Goal: Task Accomplishment & Management: Use online tool/utility

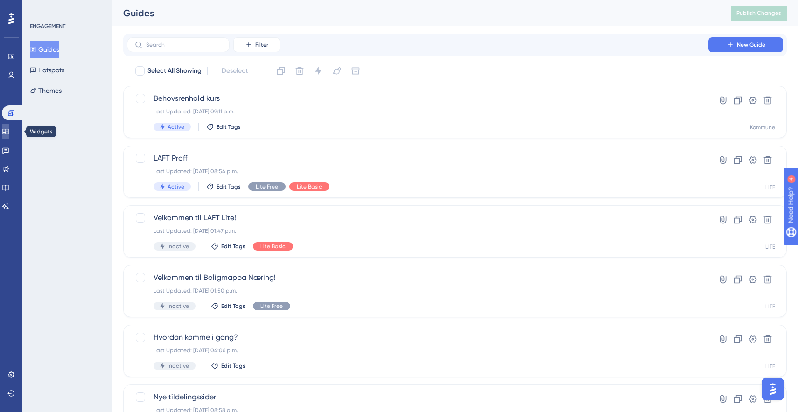
click at [9, 126] on link at bounding box center [5, 131] width 7 height 15
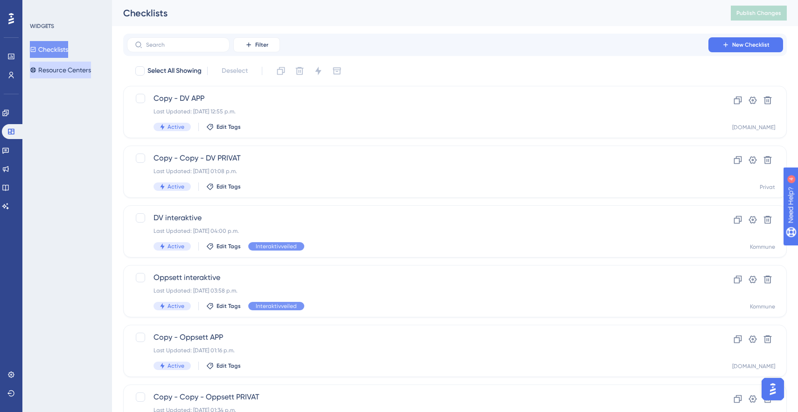
click at [58, 70] on button "Resource Centers" at bounding box center [60, 70] width 61 height 17
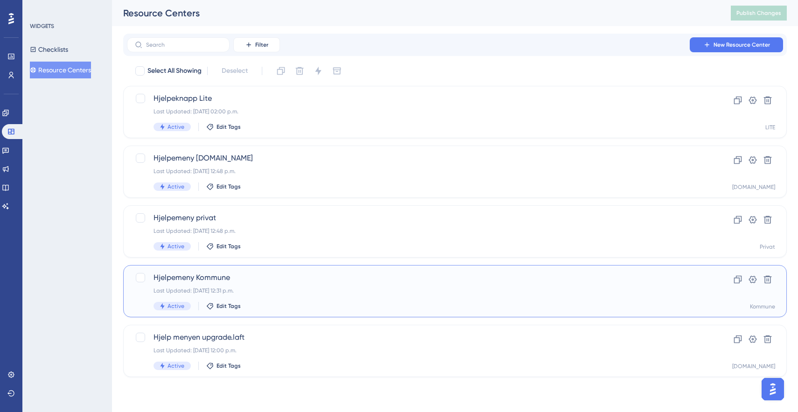
click at [226, 281] on span "Hjelpemeny Kommune" at bounding box center [418, 277] width 528 height 11
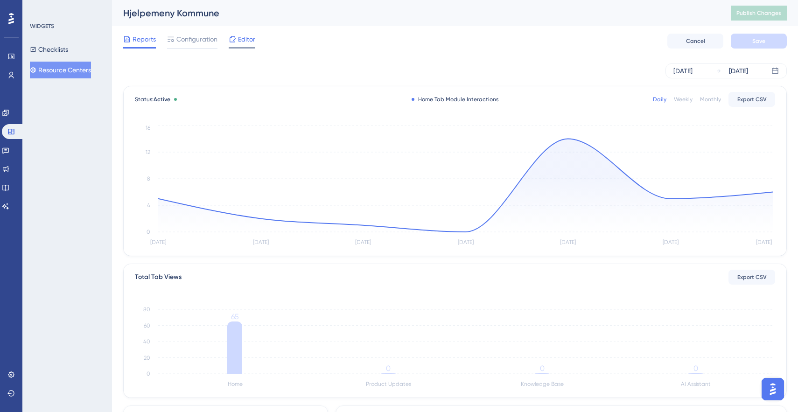
click at [245, 41] on span "Editor" at bounding box center [246, 39] width 17 height 11
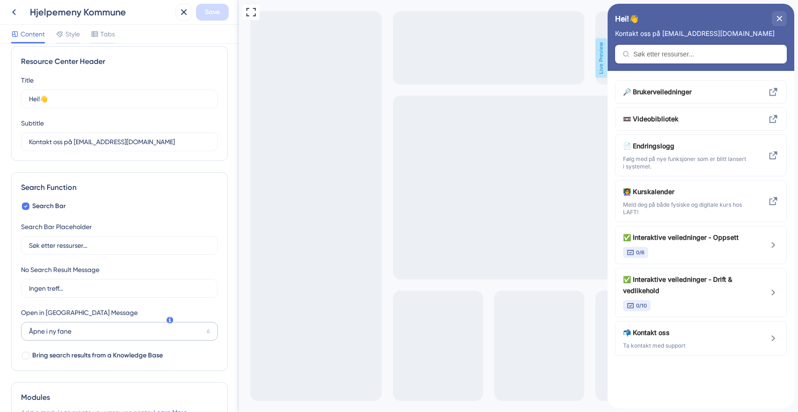
scroll to position [282, 0]
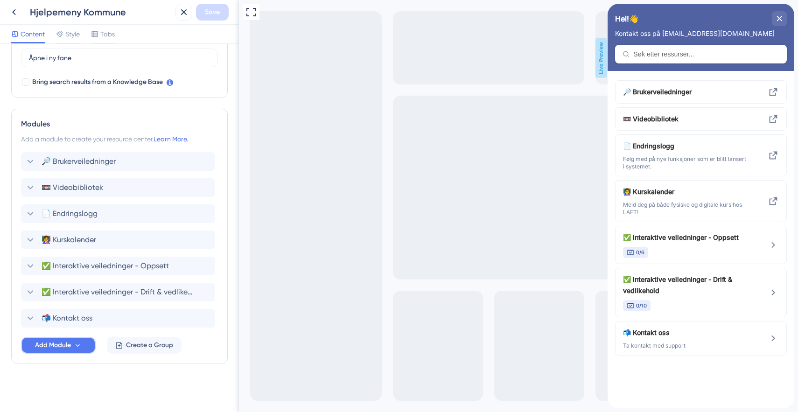
click at [70, 347] on span "Add Module" at bounding box center [53, 345] width 36 height 11
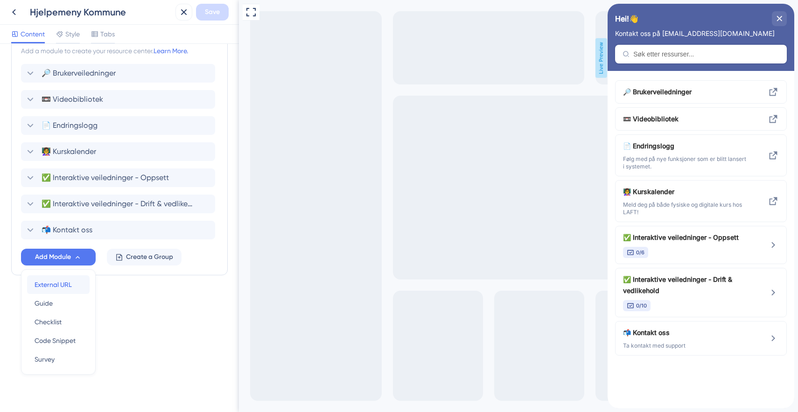
click at [66, 285] on span "External URL" at bounding box center [53, 284] width 37 height 11
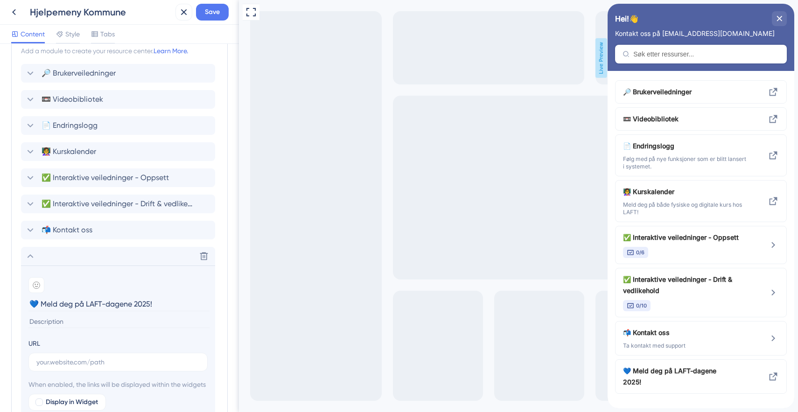
type input "💙 Meld deg på LAFT-dagene 2025!"
click at [63, 365] on input "text" at bounding box center [117, 362] width 163 height 10
paste input "[URL][DOMAIN_NAME]"
type input "[URL][DOMAIN_NAME]"
drag, startPoint x: 85, startPoint y: 305, endPoint x: 49, endPoint y: 301, distance: 36.6
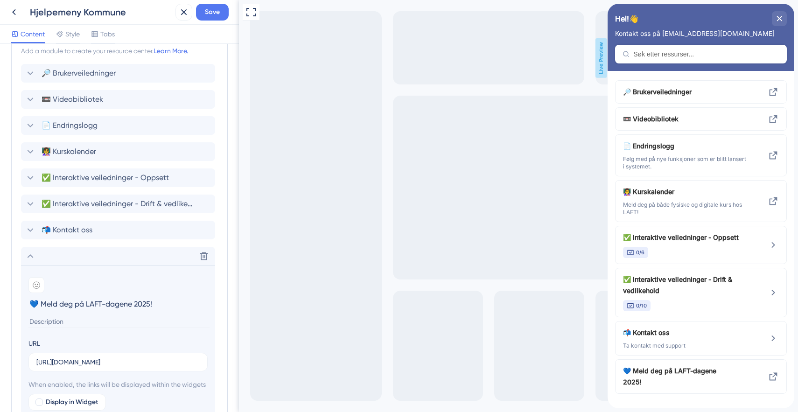
click at [49, 301] on input "💙 Meld deg på LAFT-dagene 2025!" at bounding box center [118, 304] width 181 height 14
click at [117, 300] on input "💙 LAFT-dagene 2025!" at bounding box center [118, 304] width 181 height 14
type input "💙 LAFT-dagene 2025 har åpnet for påmelding!"
click at [66, 316] on input at bounding box center [118, 322] width 181 height 13
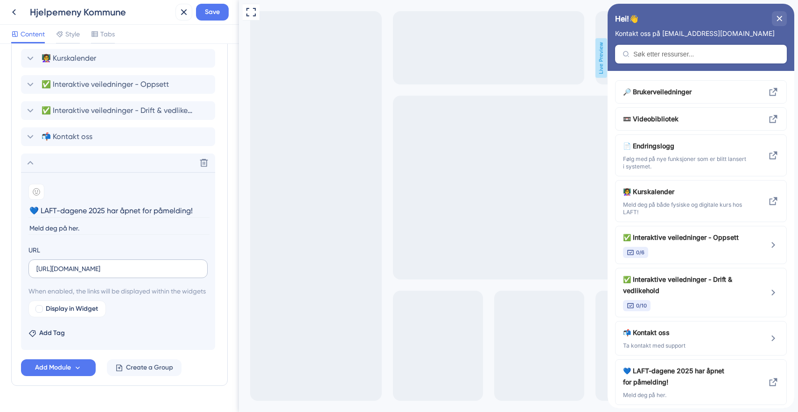
scroll to position [465, 0]
type input "Meld deg på her."
click at [31, 161] on icon at bounding box center [31, 162] width 6 height 4
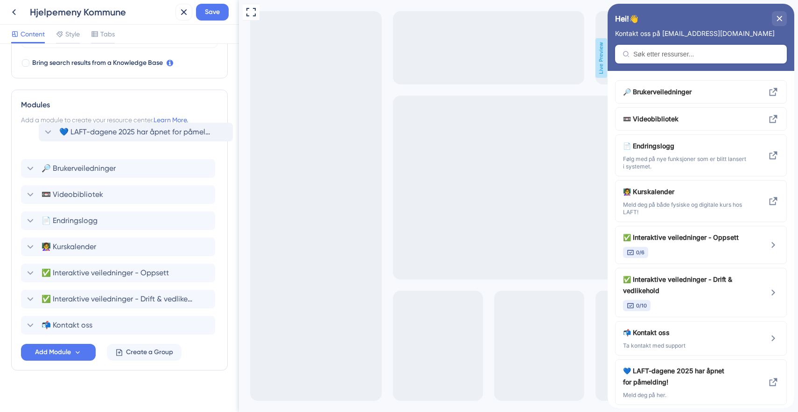
scroll to position [299, 0]
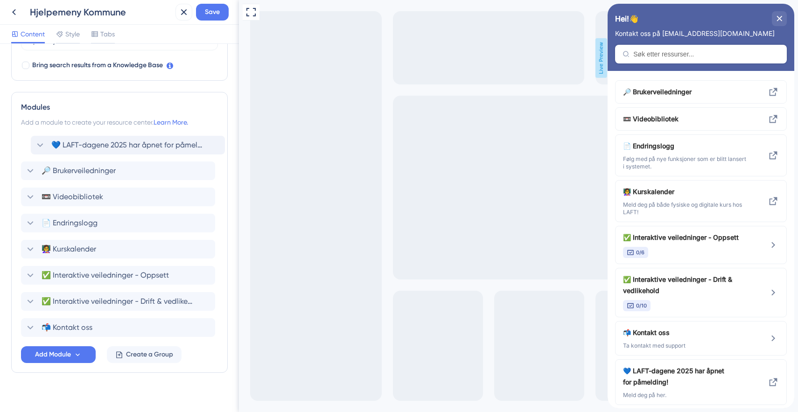
drag, startPoint x: 17, startPoint y: 319, endPoint x: 26, endPoint y: 145, distance: 174.3
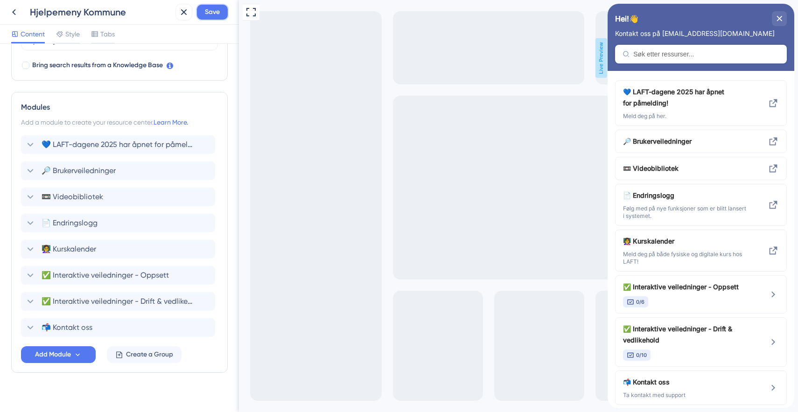
click at [213, 9] on span "Save" at bounding box center [212, 12] width 15 height 11
click at [783, 21] on div "close resource center" at bounding box center [779, 18] width 15 height 15
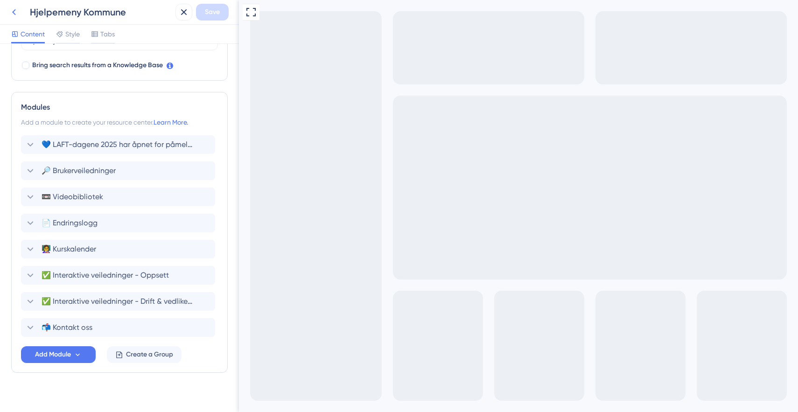
click at [14, 13] on icon at bounding box center [14, 12] width 4 height 6
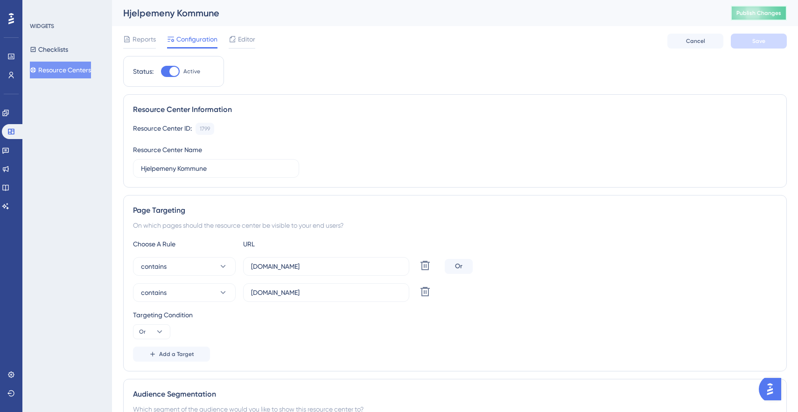
click at [751, 15] on span "Publish Changes" at bounding box center [759, 12] width 45 height 7
click at [244, 36] on span "Editor" at bounding box center [246, 39] width 17 height 11
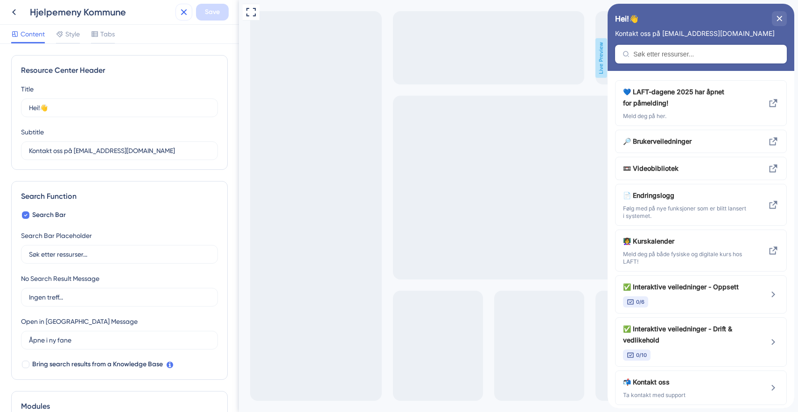
click at [184, 10] on icon at bounding box center [183, 12] width 11 height 11
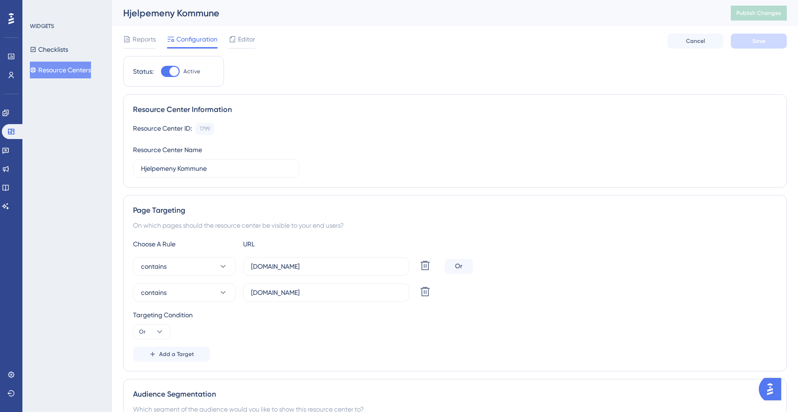
click at [71, 70] on button "Resource Centers" at bounding box center [60, 70] width 61 height 17
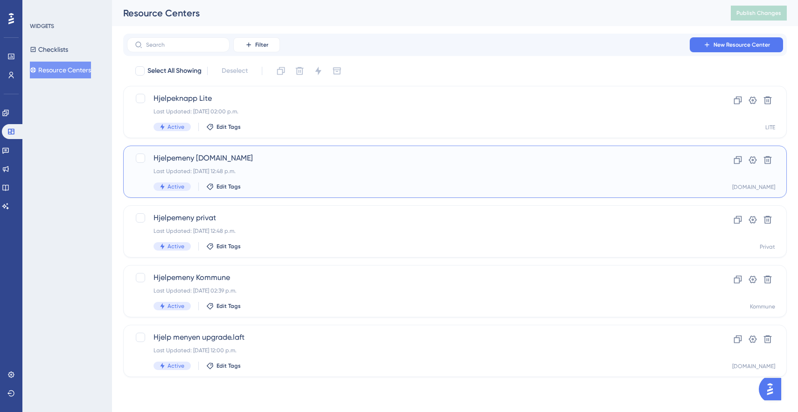
click at [231, 159] on span "Hjelpemeny [DOMAIN_NAME]" at bounding box center [418, 158] width 528 height 11
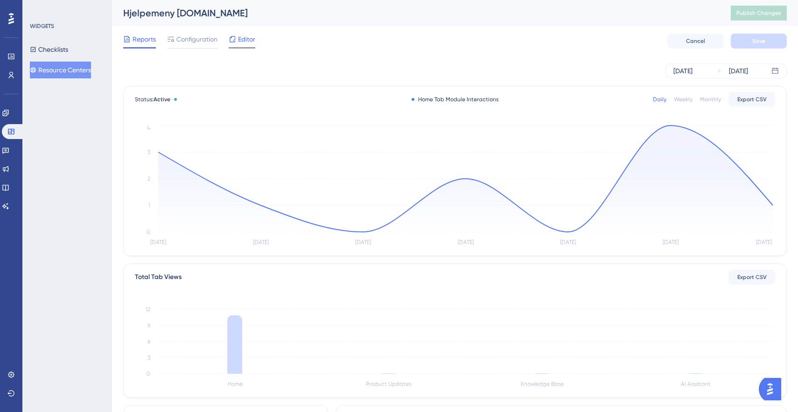
click at [243, 41] on span "Editor" at bounding box center [246, 39] width 17 height 11
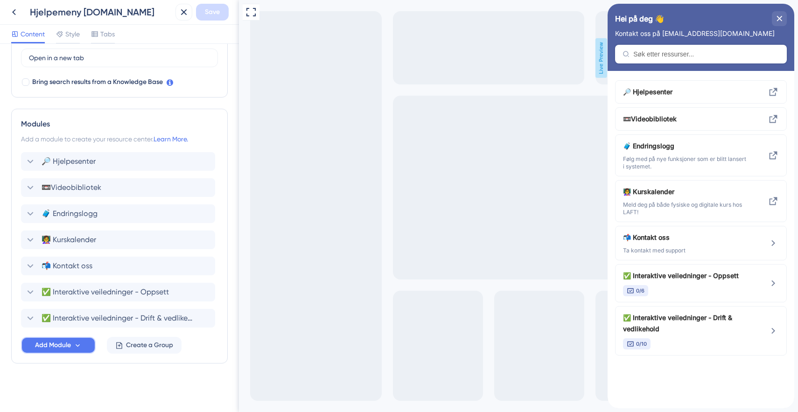
click at [63, 347] on span "Add Module" at bounding box center [53, 345] width 36 height 11
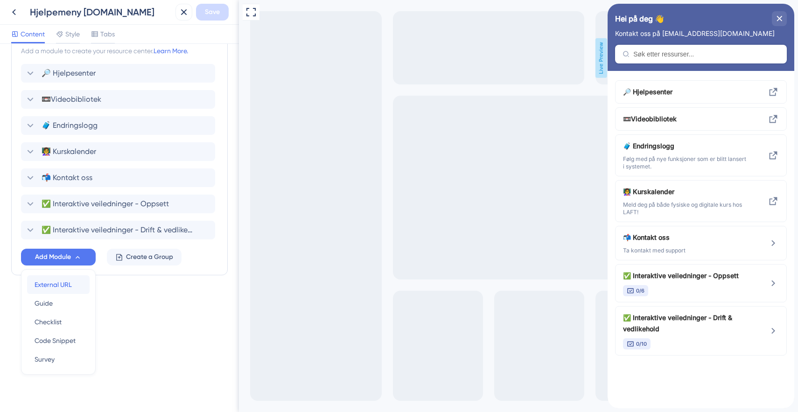
click at [58, 286] on span "External URL" at bounding box center [53, 284] width 37 height 11
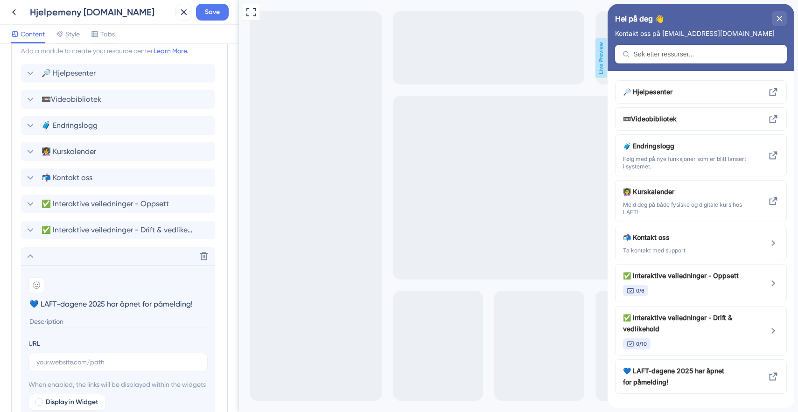
click at [42, 309] on input "💙 LAFT-dagene 2025 har åpnet for påmelding!" at bounding box center [118, 304] width 181 height 14
type input "💙 LAFT-dagene 2025 har åpnet for påmelding!"
click at [40, 317] on input at bounding box center [118, 322] width 181 height 13
type input "Meld deg på her."
click at [47, 371] on label at bounding box center [117, 362] width 179 height 19
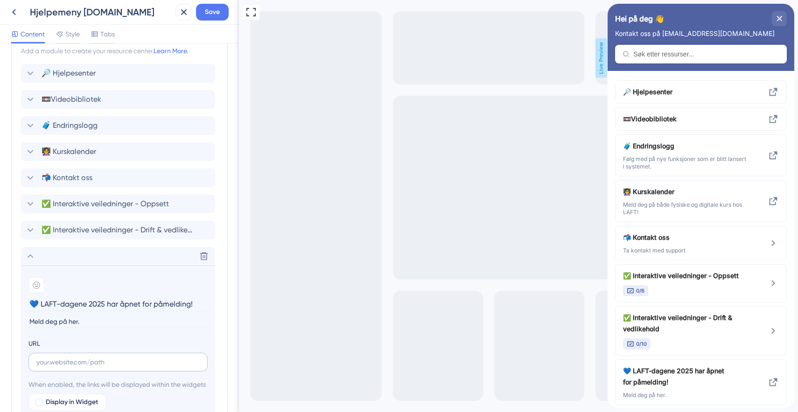
click at [47, 367] on input "text" at bounding box center [117, 362] width 163 height 10
paste input "[URL][DOMAIN_NAME]"
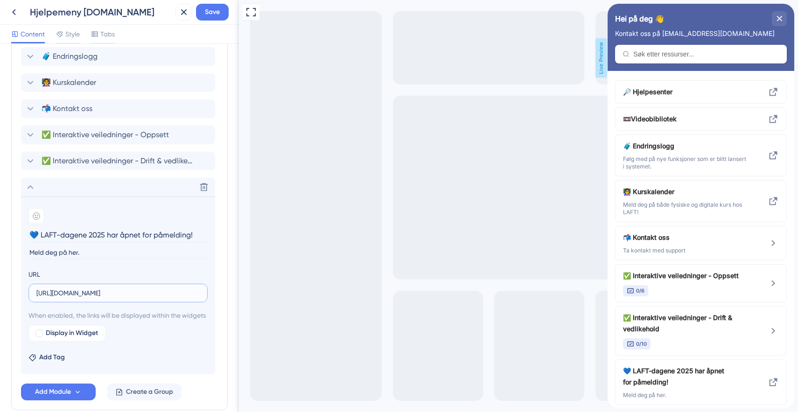
scroll to position [439, 0]
type input "[URL][DOMAIN_NAME]"
click at [29, 185] on icon at bounding box center [30, 187] width 11 height 11
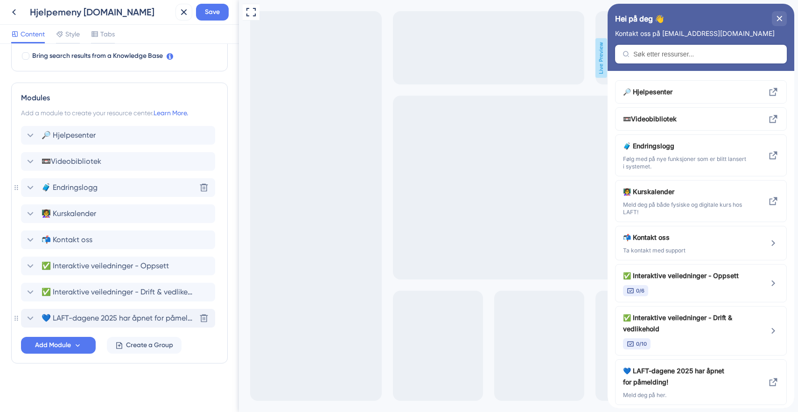
scroll to position [309, 0]
drag, startPoint x: 16, startPoint y: 316, endPoint x: 17, endPoint y: 283, distance: 33.6
click at [17, 283] on div "Modules Add a module to create your resource center. Learn More. 🔎 Hjelpesenter…" at bounding box center [119, 223] width 217 height 281
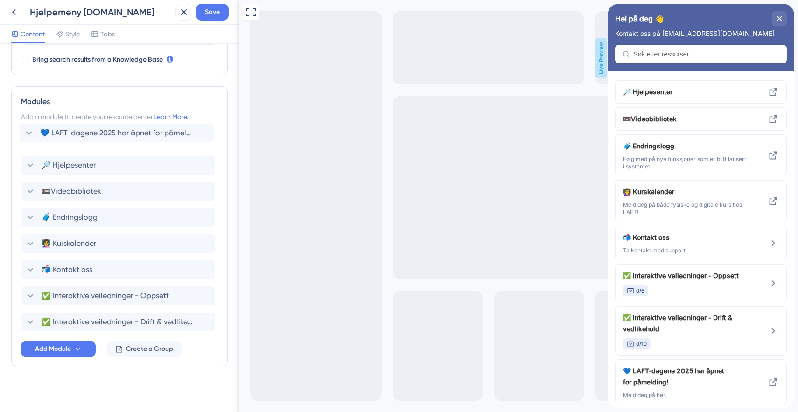
drag, startPoint x: 35, startPoint y: 316, endPoint x: 33, endPoint y: 128, distance: 187.2
click at [33, 128] on div "Modules Add a module to create your resource center. Learn More. 🔎 Hjelpesenter…" at bounding box center [119, 226] width 217 height 281
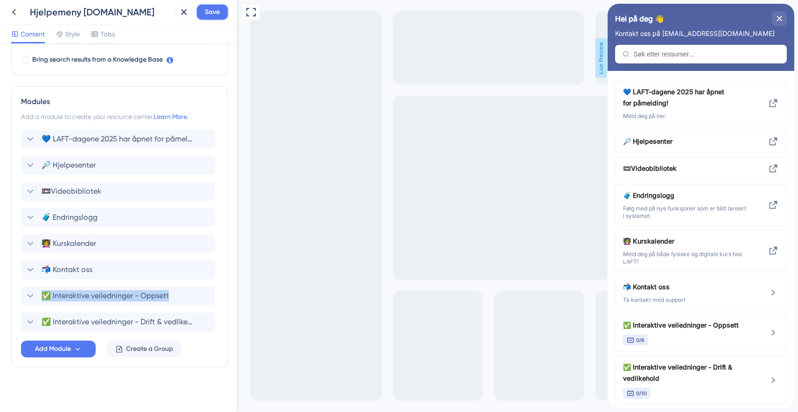
click at [206, 10] on span "Save" at bounding box center [212, 12] width 15 height 11
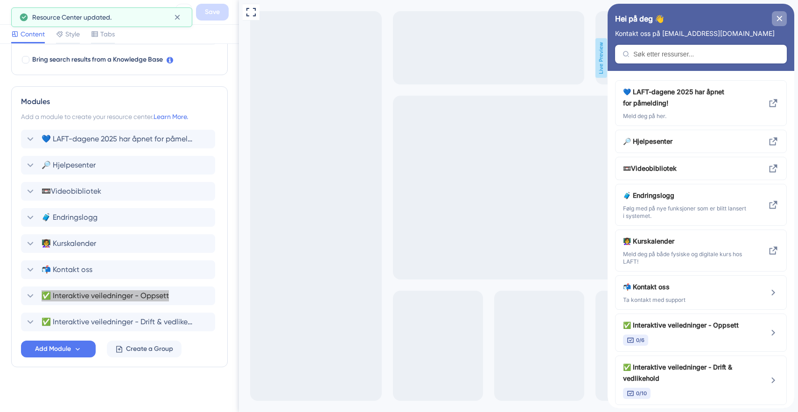
click at [778, 18] on icon "close resource center" at bounding box center [780, 19] width 6 height 6
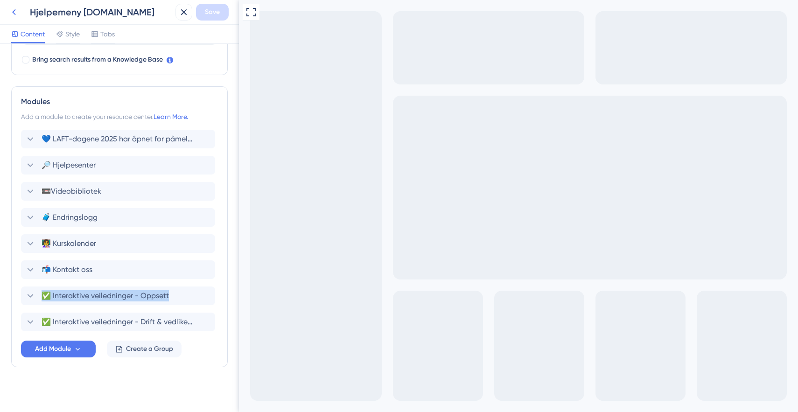
click at [15, 14] on icon at bounding box center [13, 12] width 11 height 11
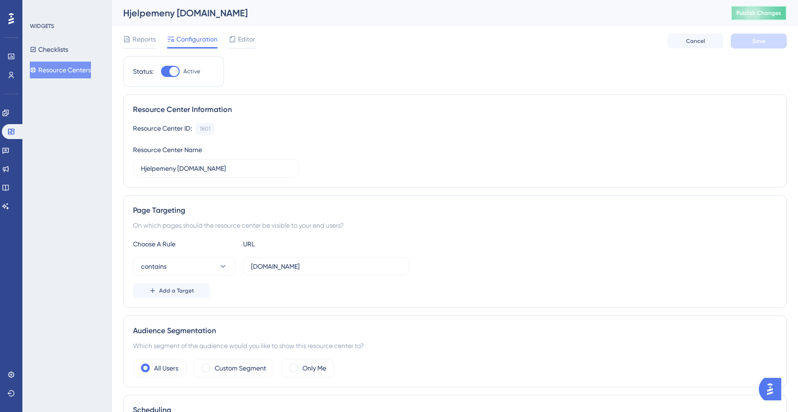
click at [752, 14] on span "Publish Changes" at bounding box center [759, 12] width 45 height 7
click at [80, 71] on button "Resource Centers" at bounding box center [60, 70] width 61 height 17
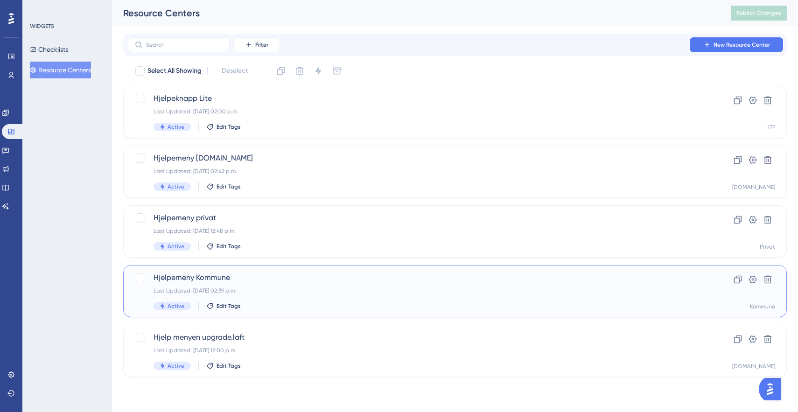
click at [224, 285] on div "Hjelpemeny Kommune Last Updated: [DATE] 02:39 p.m. Active Edit Tags" at bounding box center [418, 291] width 528 height 38
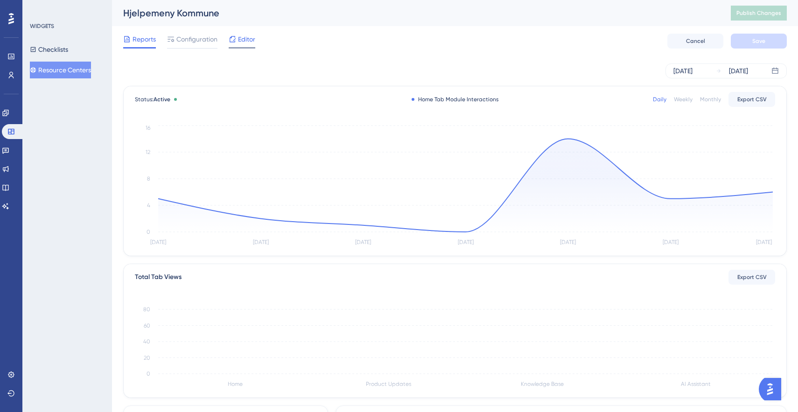
click at [248, 39] on span "Editor" at bounding box center [246, 39] width 17 height 11
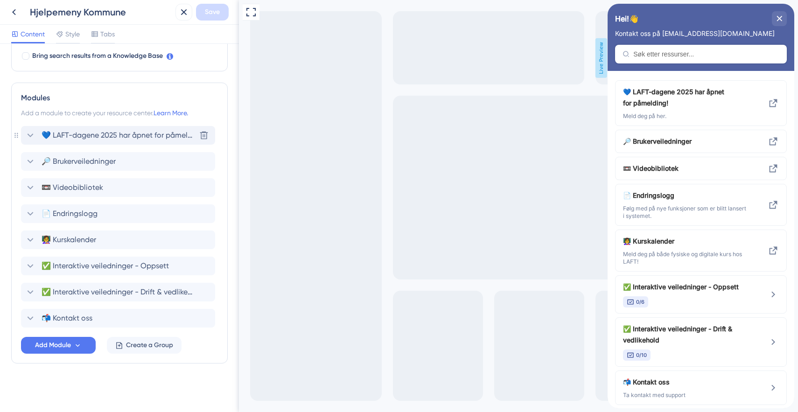
click at [86, 140] on span "💙 LAFT-dagene 2025 har åpnet for påmelding!" at bounding box center [119, 135] width 154 height 11
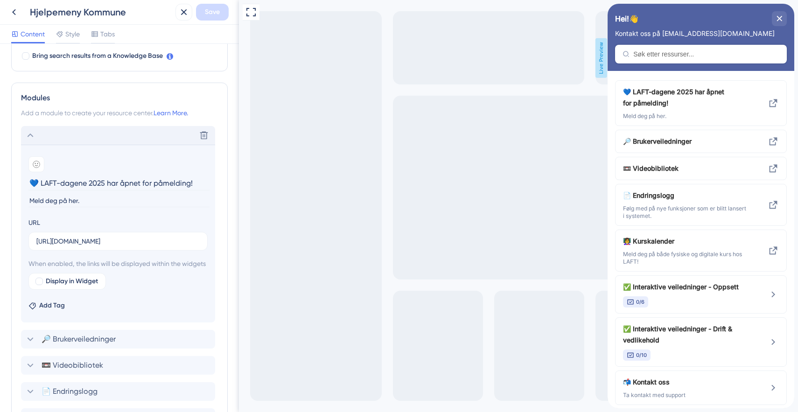
click at [75, 141] on div "Delete" at bounding box center [118, 135] width 194 height 19
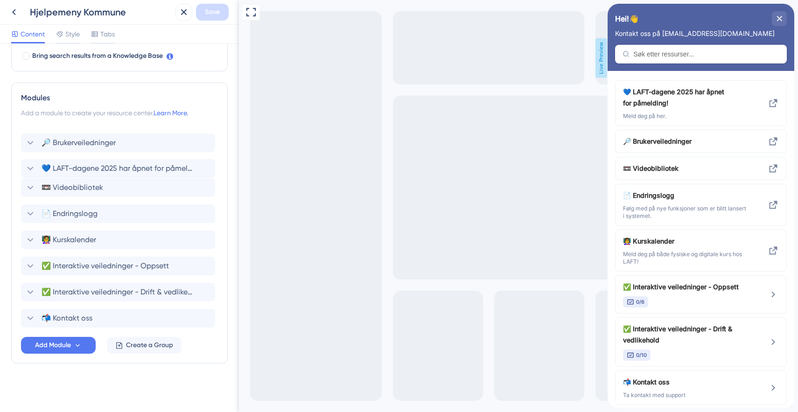
drag, startPoint x: 28, startPoint y: 133, endPoint x: 28, endPoint y: 169, distance: 35.5
click at [28, 169] on div "💙 LAFT-dagene 2025 har åpnet for påmelding! 🔎 Brukerveiledninger 📼 Videobibliot…" at bounding box center [119, 227] width 197 height 202
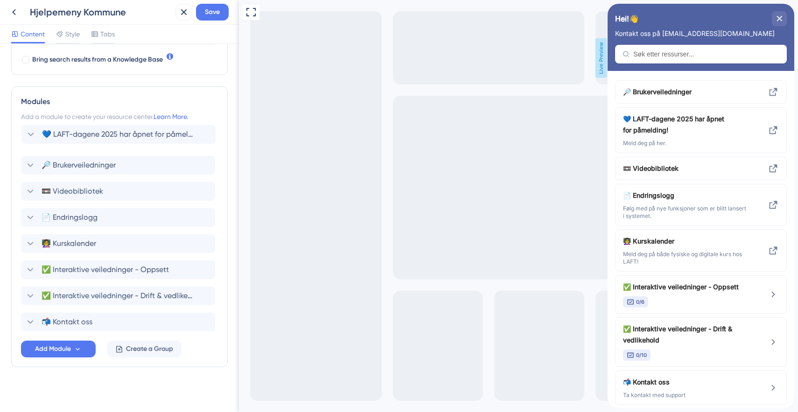
drag, startPoint x: 41, startPoint y: 161, endPoint x: 41, endPoint y: 129, distance: 32.2
click at [41, 129] on div "Modules Add a module to create your resource center. Learn More. 🔎 Brukerveiled…" at bounding box center [119, 226] width 217 height 281
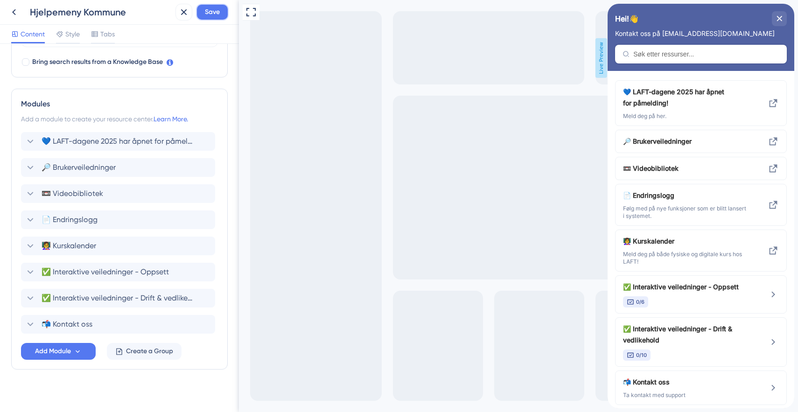
click at [217, 8] on span "Save" at bounding box center [212, 12] width 15 height 11
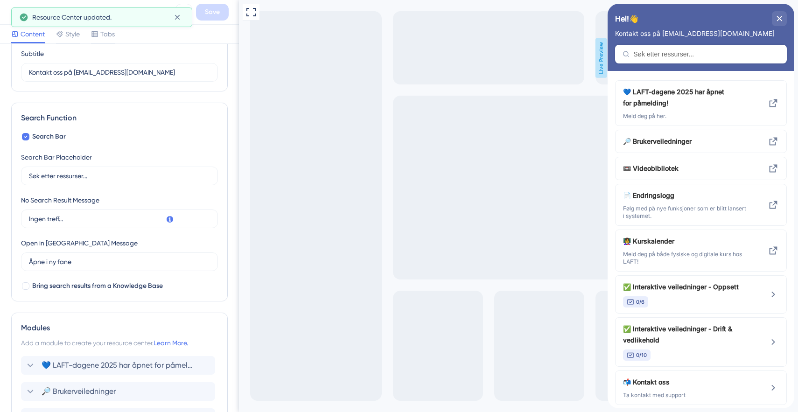
scroll to position [38, 0]
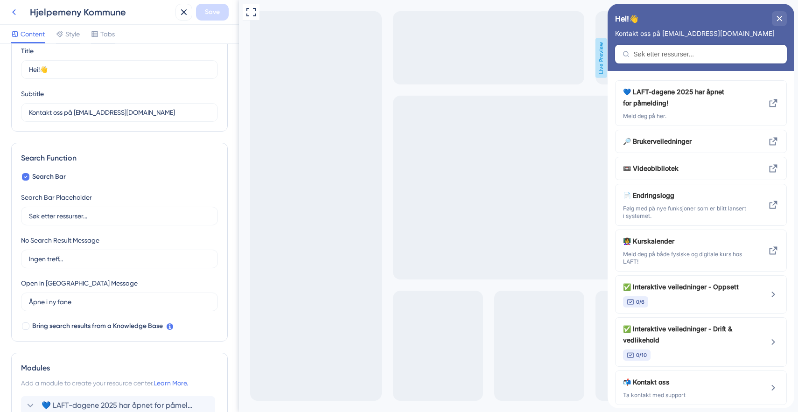
click at [15, 14] on icon at bounding box center [13, 12] width 11 height 11
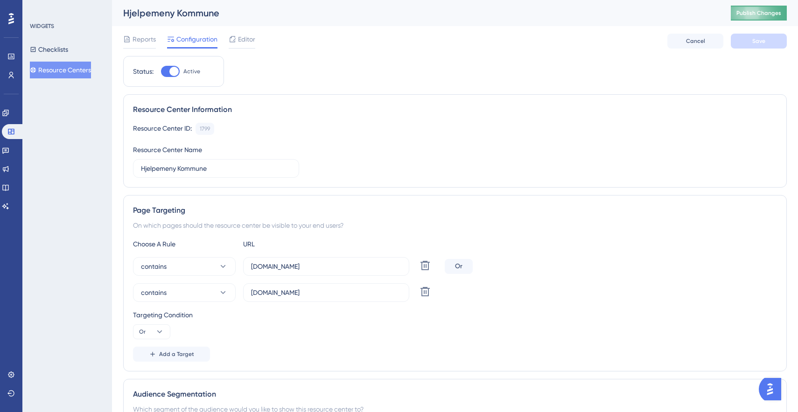
click at [748, 12] on span "Publish Changes" at bounding box center [759, 12] width 45 height 7
click at [75, 70] on button "Resource Centers" at bounding box center [60, 70] width 61 height 17
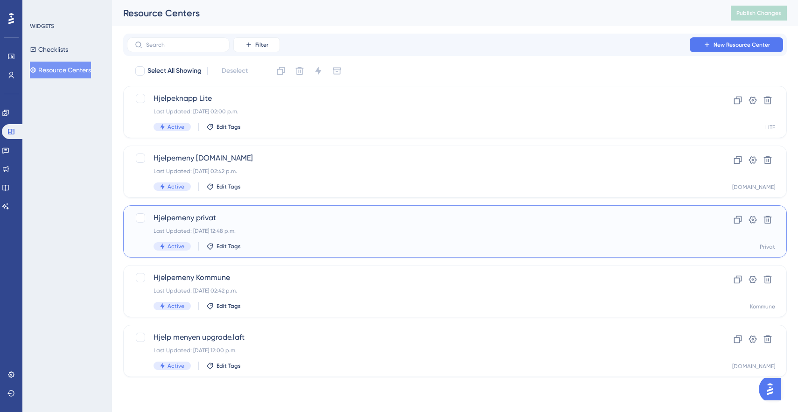
click at [189, 217] on span "Hjelpemeny privat" at bounding box center [418, 217] width 528 height 11
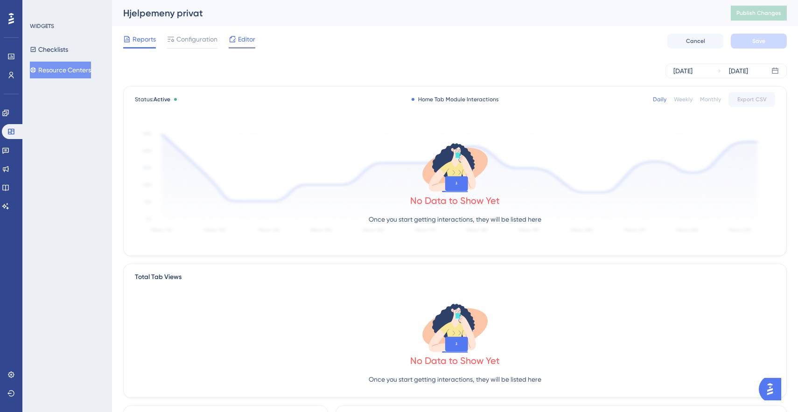
click at [246, 39] on span "Editor" at bounding box center [246, 39] width 17 height 11
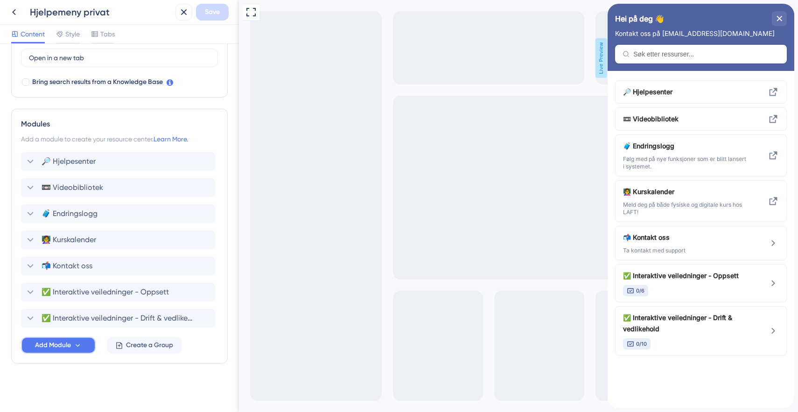
click at [68, 351] on button "Add Module" at bounding box center [58, 345] width 75 height 17
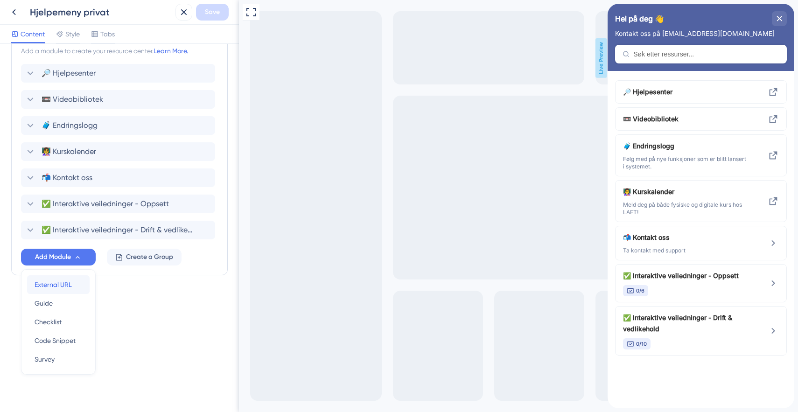
click at [56, 287] on span "External URL" at bounding box center [53, 284] width 37 height 11
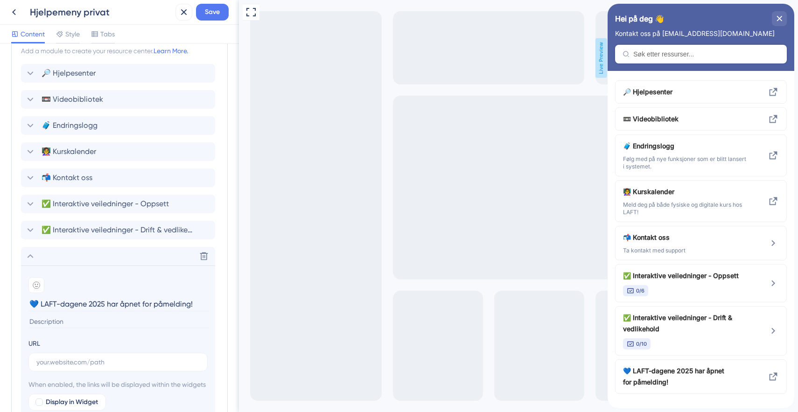
type input "💙 LAFT-dagene 2025 har åpnet for påmelding!"
click at [42, 327] on input at bounding box center [118, 322] width 181 height 13
type input "Meld deg på her."
click at [56, 364] on input "text" at bounding box center [117, 362] width 163 height 10
paste input "[URL][DOMAIN_NAME]"
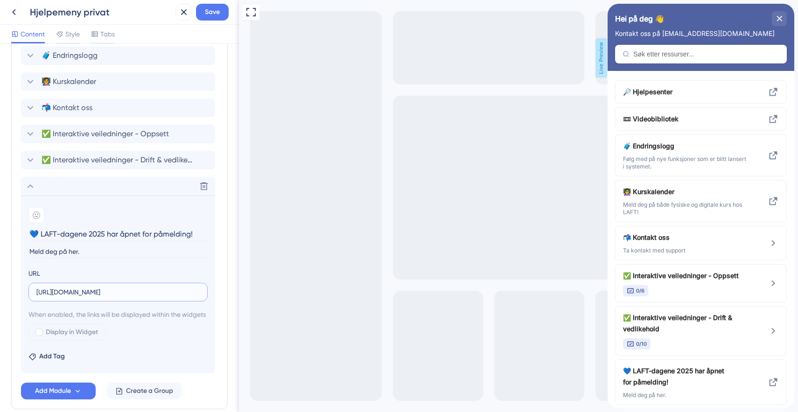
scroll to position [476, 0]
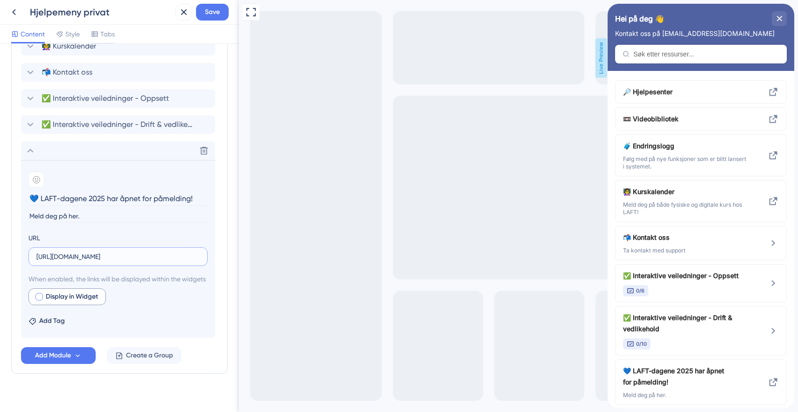
type input "[URL][DOMAIN_NAME]"
click at [40, 301] on div at bounding box center [38, 296] width 7 height 7
click at [40, 301] on icon at bounding box center [39, 296] width 4 height 7
click at [40, 301] on div at bounding box center [38, 296] width 7 height 7
click at [40, 301] on icon at bounding box center [39, 296] width 4 height 7
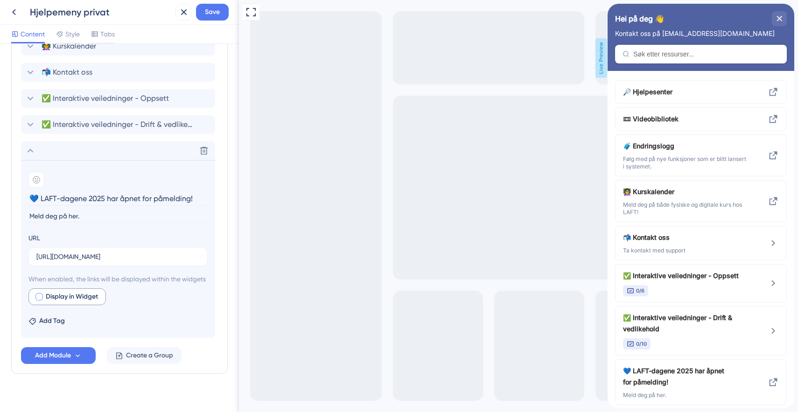
click at [40, 301] on div at bounding box center [38, 296] width 7 height 7
click at [40, 301] on icon at bounding box center [39, 296] width 4 height 7
click at [40, 301] on div at bounding box center [38, 296] width 7 height 7
click at [38, 298] on icon at bounding box center [39, 297] width 3 height 2
checkbox input "false"
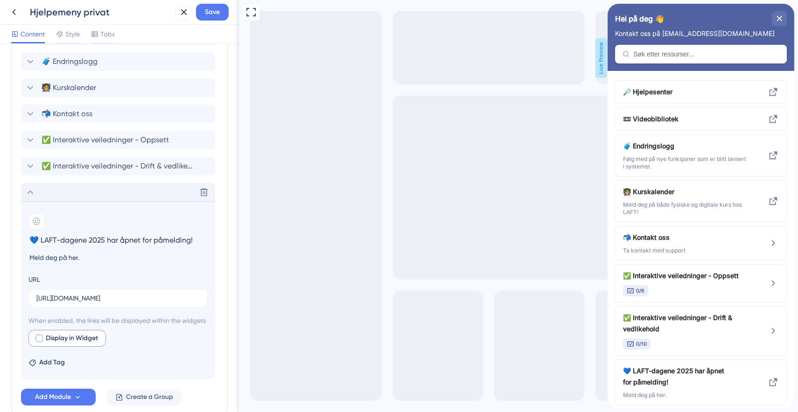
click at [57, 195] on div "Delete" at bounding box center [118, 192] width 194 height 19
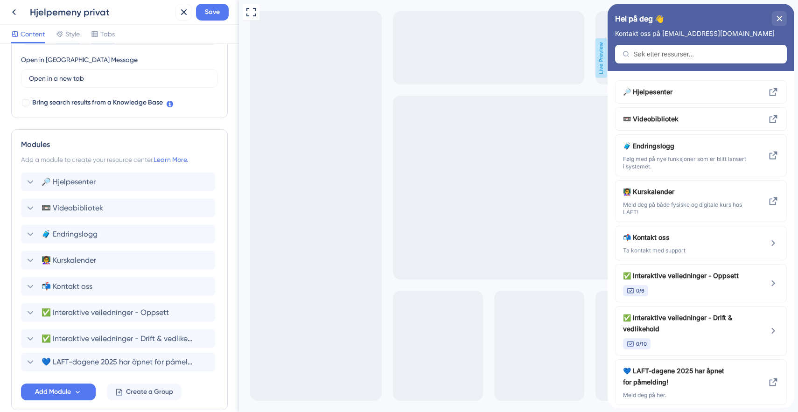
scroll to position [262, 0]
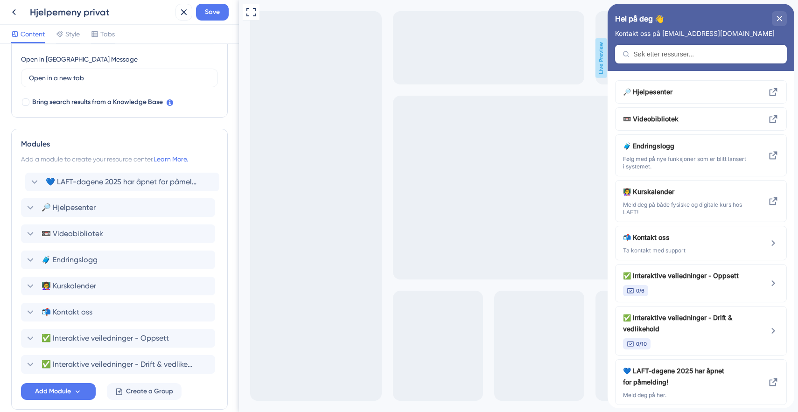
drag, startPoint x: 36, startPoint y: 364, endPoint x: 41, endPoint y: 177, distance: 187.2
click at [41, 177] on div "🔎 Hjelpesenter 📼 Videobibliotek 🧳 Endringslogg 👩‍🏫 Kurskalender 📬 Kontakt oss ✅…" at bounding box center [119, 273] width 197 height 202
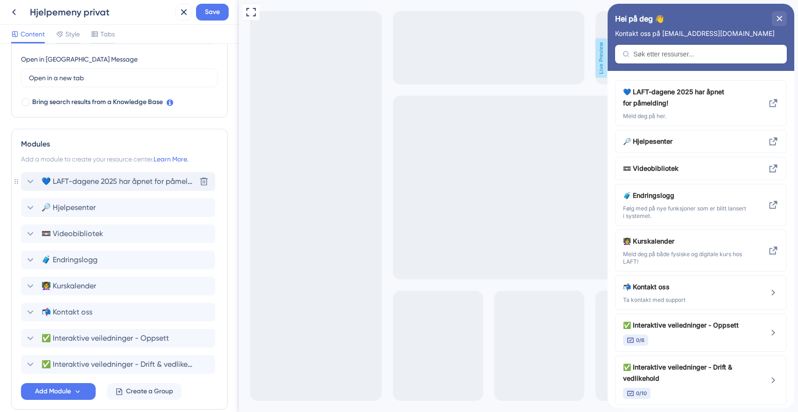
click at [70, 185] on span "💙 LAFT-dagene 2025 har åpnet for påmelding!" at bounding box center [119, 181] width 154 height 11
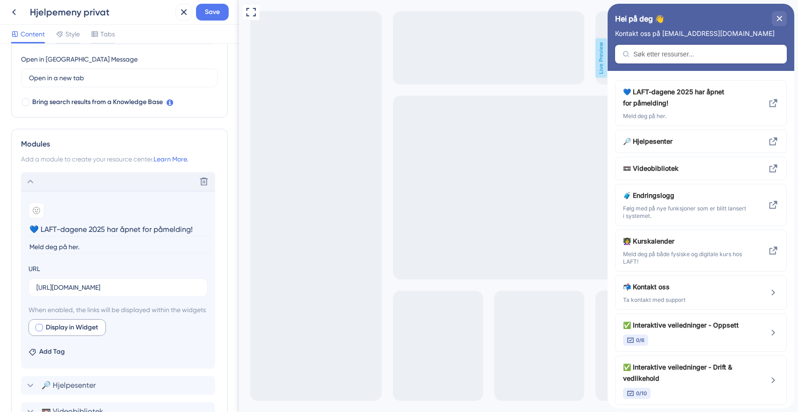
click at [40, 331] on div at bounding box center [38, 327] width 7 height 7
click at [40, 331] on icon at bounding box center [39, 327] width 4 height 7
click at [40, 331] on div at bounding box center [38, 327] width 7 height 7
click at [40, 331] on icon at bounding box center [39, 327] width 4 height 7
checkbox input "false"
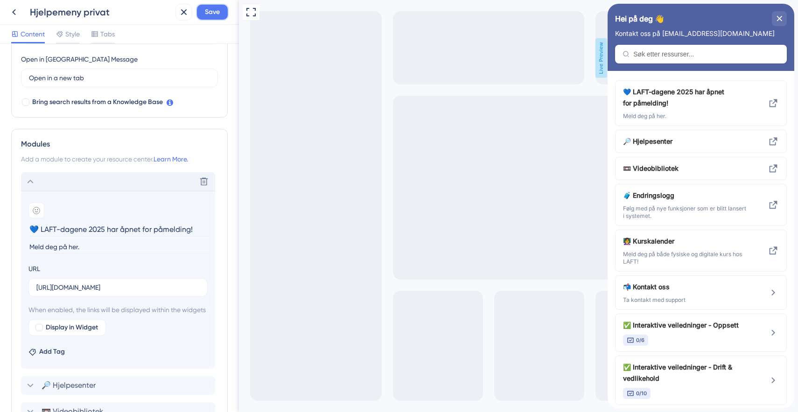
click at [215, 11] on span "Save" at bounding box center [212, 12] width 15 height 11
click at [18, 11] on icon at bounding box center [13, 12] width 11 height 11
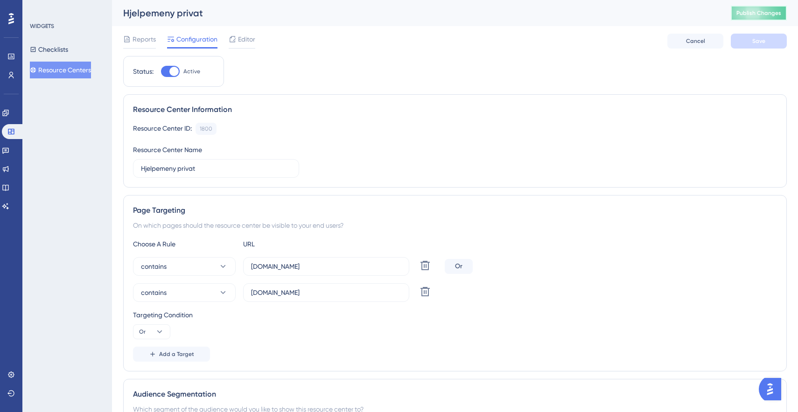
click at [766, 11] on span "Publish Changes" at bounding box center [759, 12] width 45 height 7
click at [77, 70] on button "Resource Centers" at bounding box center [60, 70] width 61 height 17
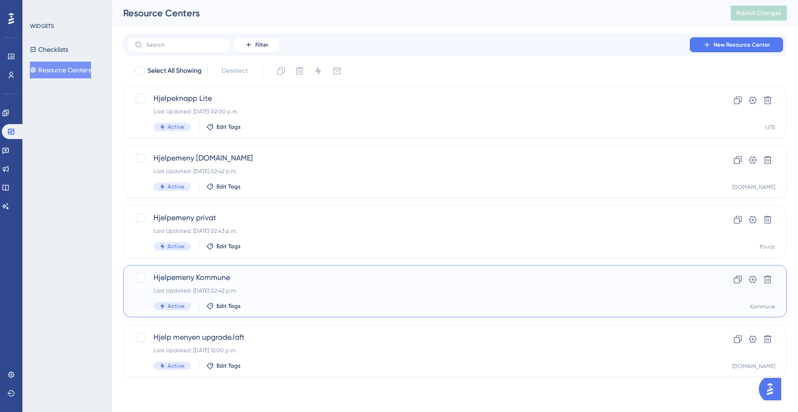
click at [193, 282] on span "Hjelpemeny Kommune" at bounding box center [418, 277] width 528 height 11
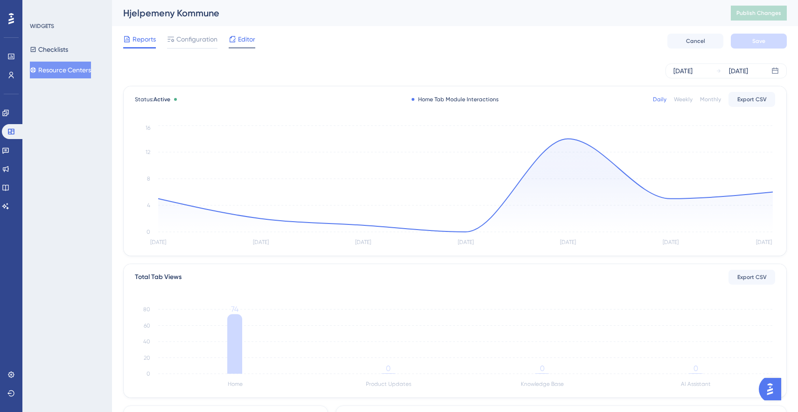
click at [247, 44] on span "Editor" at bounding box center [246, 39] width 17 height 11
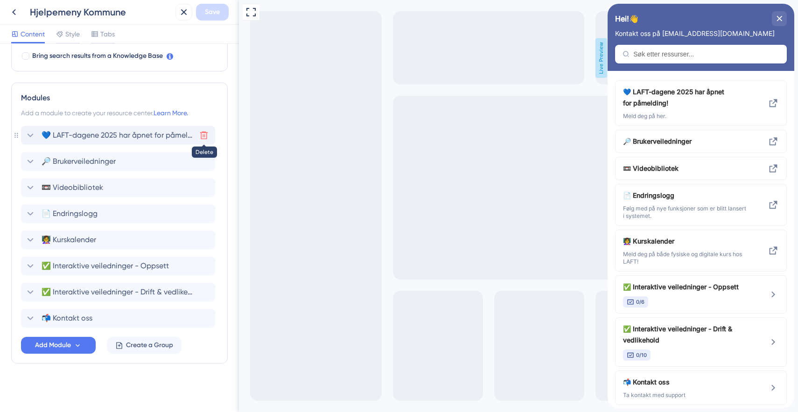
click at [203, 132] on icon at bounding box center [204, 136] width 8 height 8
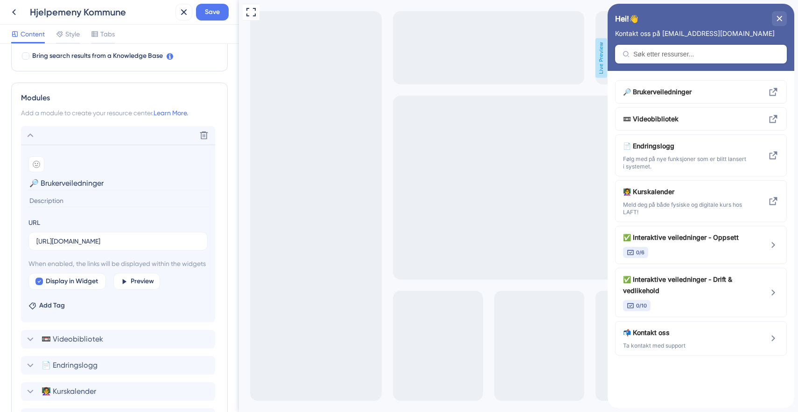
scroll to position [471, 0]
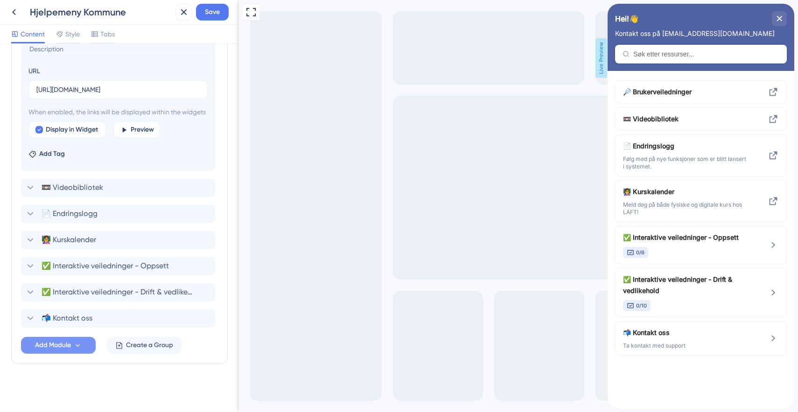
click at [55, 345] on span "Add Module" at bounding box center [53, 345] width 36 height 11
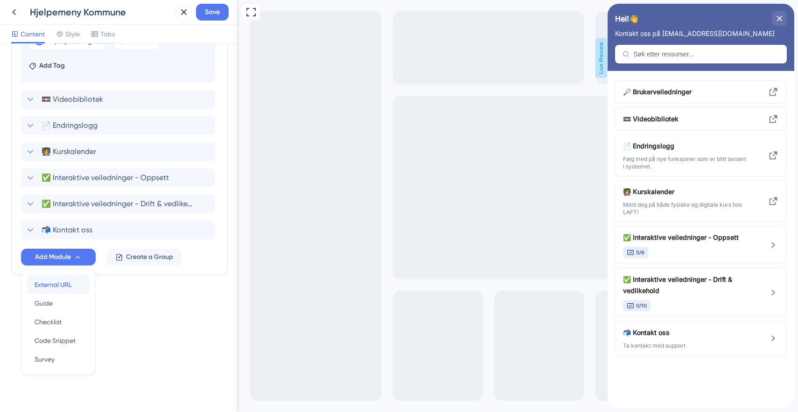
click at [60, 289] on span "External URL" at bounding box center [53, 284] width 37 height 11
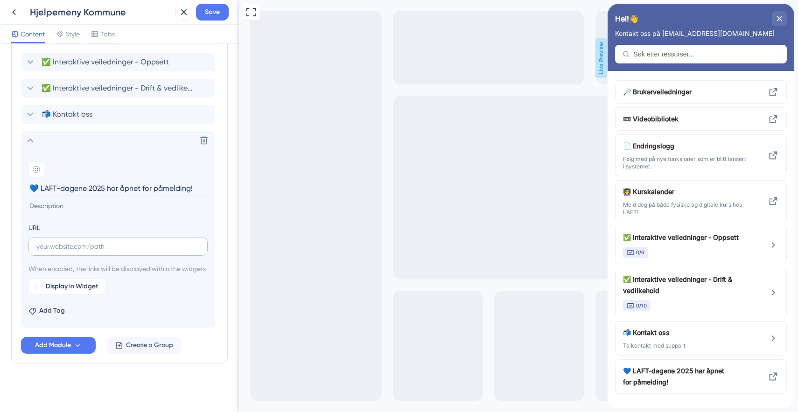
type input "💙 LAFT-dagene 2025 har åpnet for påmelding!"
type input "Meld deg på her."
paste input "[URL][DOMAIN_NAME]"
type input "[URL][DOMAIN_NAME]"
click at [30, 135] on icon at bounding box center [30, 140] width 11 height 11
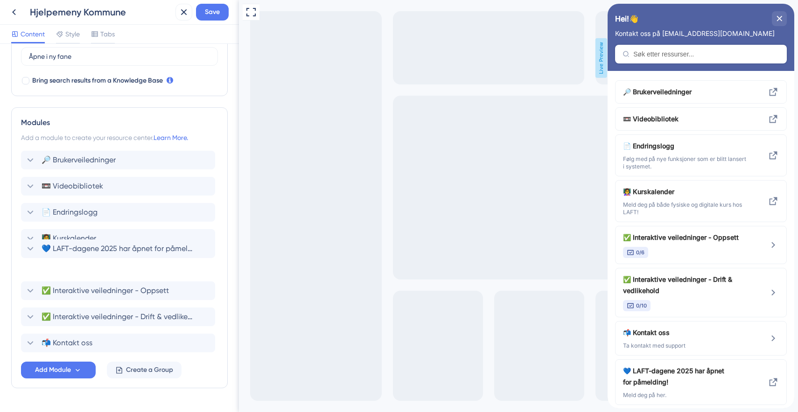
scroll to position [285, 0]
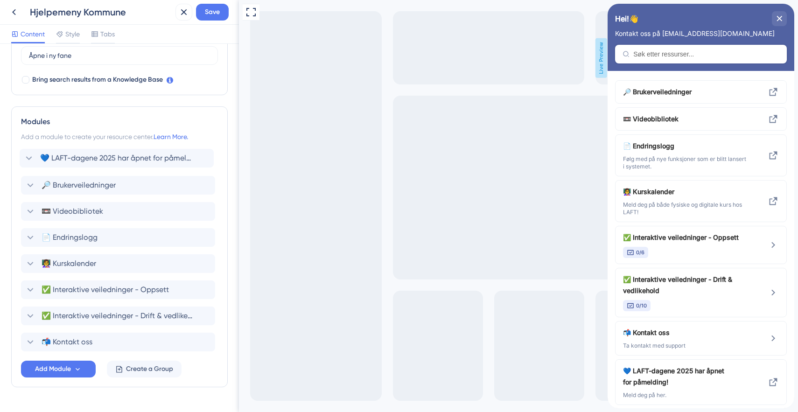
drag, startPoint x: 45, startPoint y: 341, endPoint x: 43, endPoint y: 147, distance: 193.7
click at [43, 147] on div "Modules Add a module to create your resource center. Learn More. 🔎 Brukerveiled…" at bounding box center [119, 246] width 217 height 281
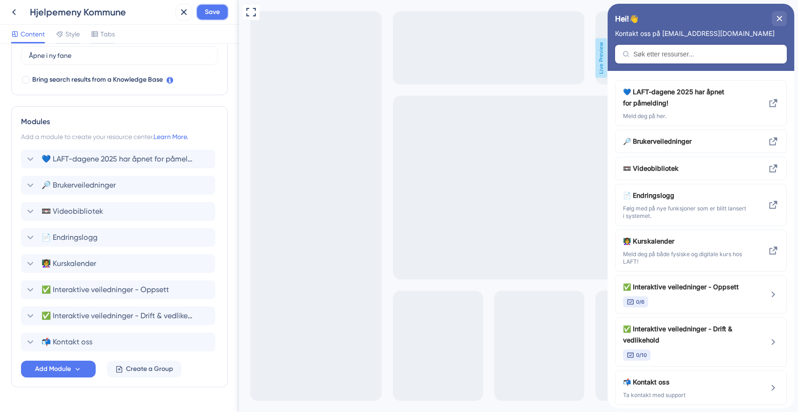
click at [216, 17] on span "Save" at bounding box center [212, 12] width 15 height 11
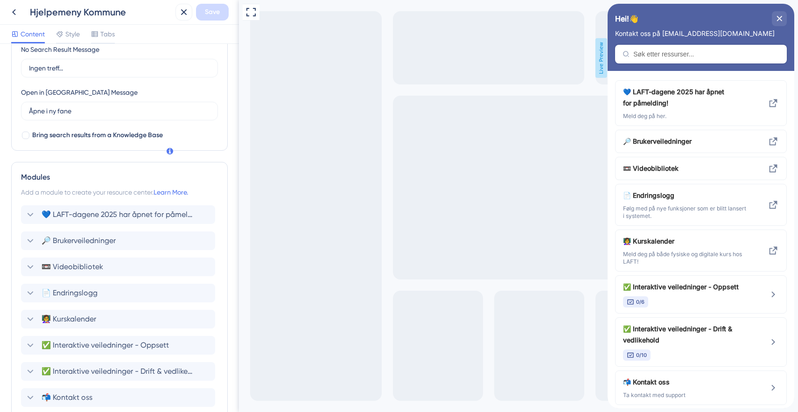
scroll to position [214, 0]
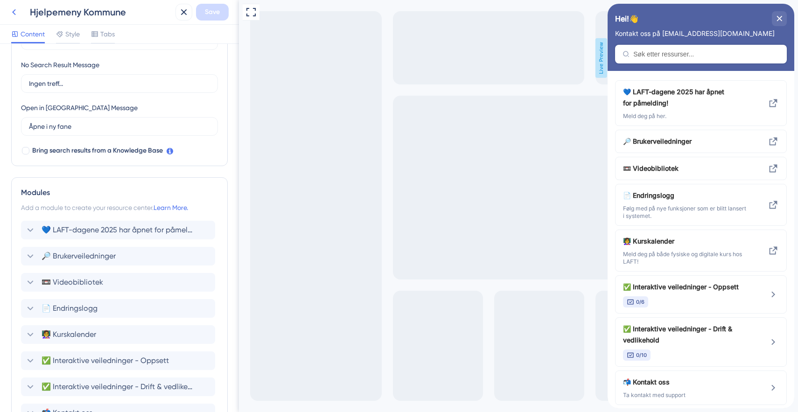
click at [14, 13] on icon at bounding box center [14, 12] width 4 height 6
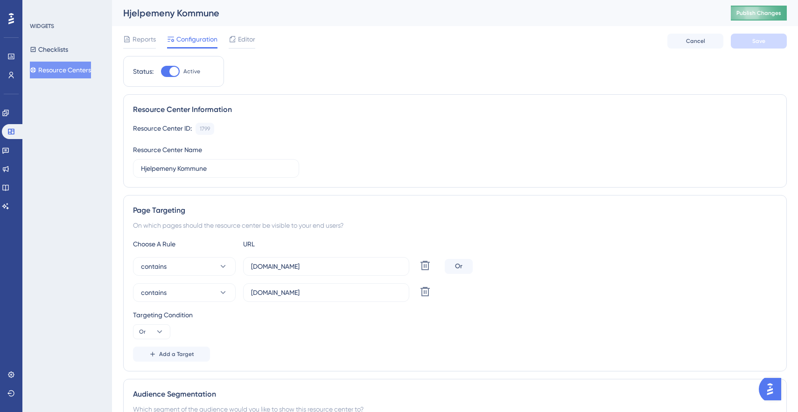
click at [757, 11] on span "Publish Changes" at bounding box center [759, 12] width 45 height 7
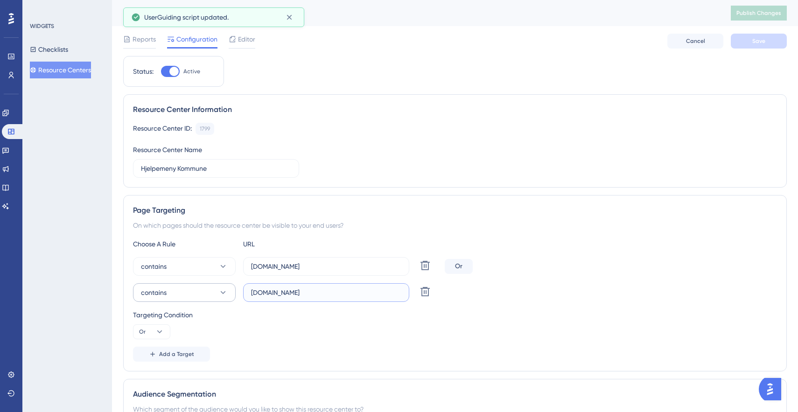
drag, startPoint x: 314, startPoint y: 288, endPoint x: 217, endPoint y: 288, distance: 97.1
click at [217, 288] on div "contains [DOMAIN_NAME] Delete" at bounding box center [287, 292] width 308 height 19
click at [311, 292] on input "[DOMAIN_NAME]" at bounding box center [326, 293] width 150 height 10
click at [320, 263] on input "[DOMAIN_NAME]" at bounding box center [326, 266] width 150 height 10
paste input "[DOMAIN_NAME]"
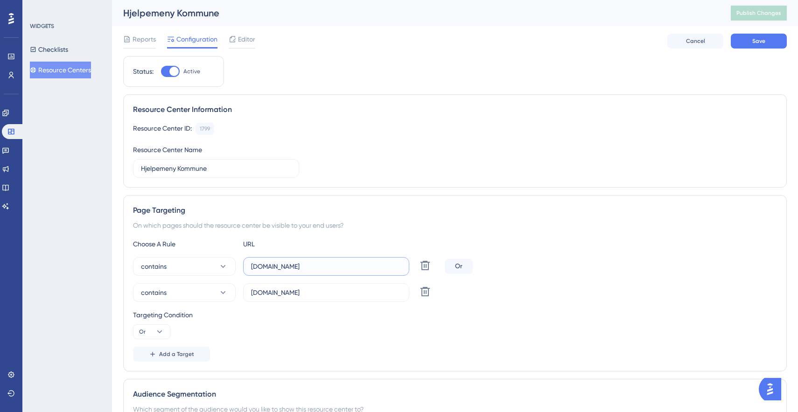
drag, startPoint x: 313, startPoint y: 266, endPoint x: 261, endPoint y: 264, distance: 51.9
click at [261, 264] on input "[DOMAIN_NAME]" at bounding box center [326, 266] width 150 height 10
drag, startPoint x: 311, startPoint y: 267, endPoint x: 225, endPoint y: 264, distance: 85.9
click at [225, 264] on div "contains [DOMAIN_NAME] Delete" at bounding box center [287, 266] width 308 height 19
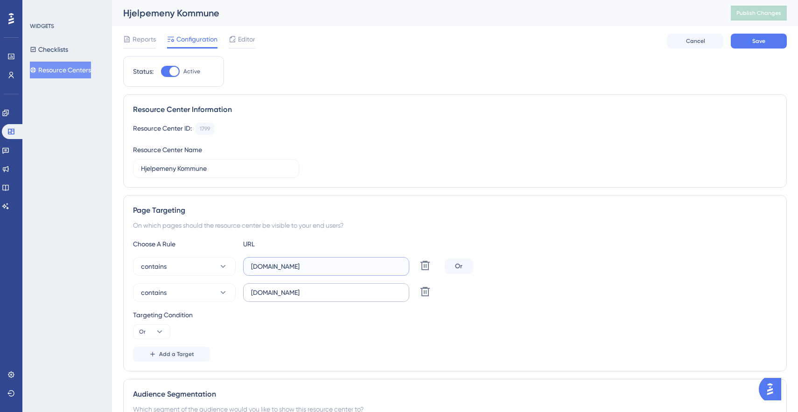
type input "[DOMAIN_NAME]"
drag, startPoint x: 307, startPoint y: 292, endPoint x: 205, endPoint y: 292, distance: 101.3
click at [205, 292] on div "contains [DOMAIN_NAME] Delete" at bounding box center [287, 292] width 308 height 19
paste input "ikbygg.n"
type input "[DOMAIN_NAME]"
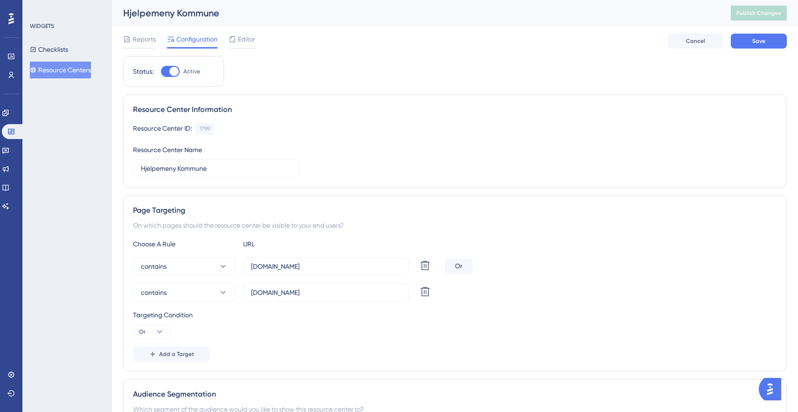
click at [544, 150] on div "Resource Center ID: 1799 Copy Resource Center Name [GEOGRAPHIC_DATA]" at bounding box center [455, 150] width 644 height 55
click at [758, 38] on span "Save" at bounding box center [758, 40] width 13 height 7
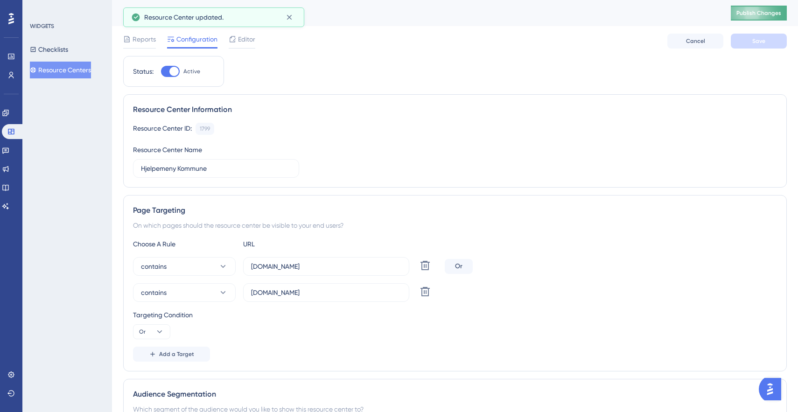
click at [758, 15] on span "Publish Changes" at bounding box center [759, 12] width 45 height 7
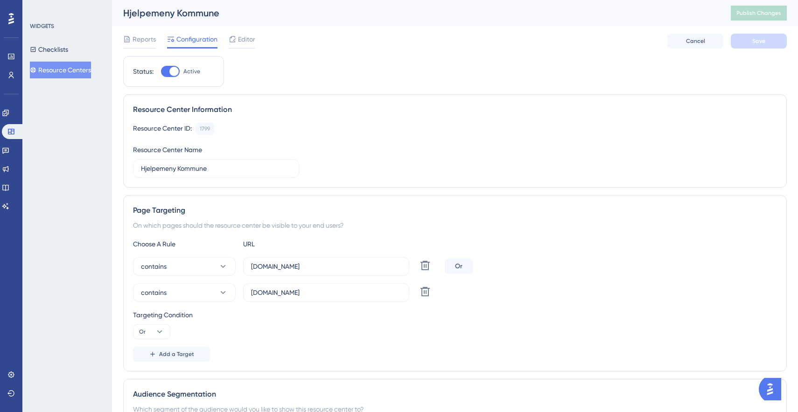
click at [55, 66] on button "Resource Centers" at bounding box center [60, 70] width 61 height 17
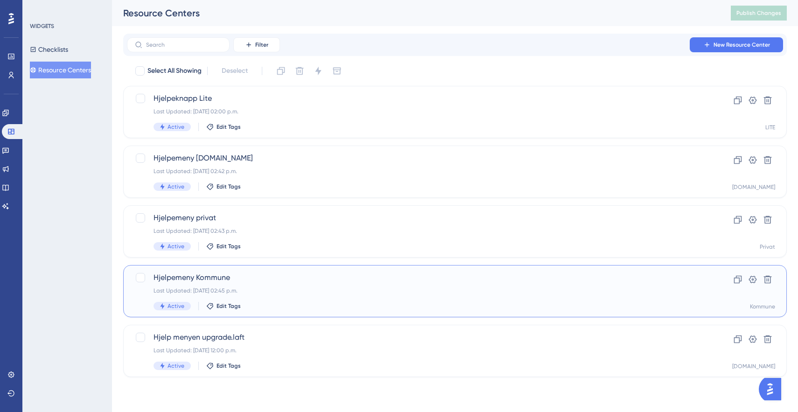
click at [295, 295] on div "Hjelpemeny Kommune Last Updated: [DATE] 02:45 p.m. Active Edit Tags" at bounding box center [418, 291] width 528 height 38
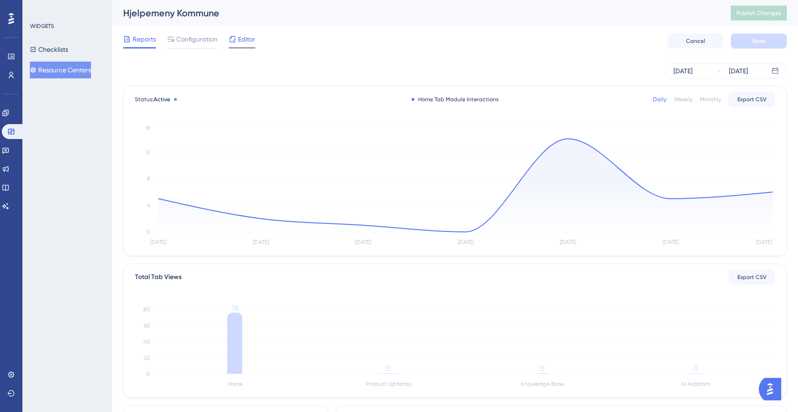
click at [249, 38] on span "Editor" at bounding box center [246, 39] width 17 height 11
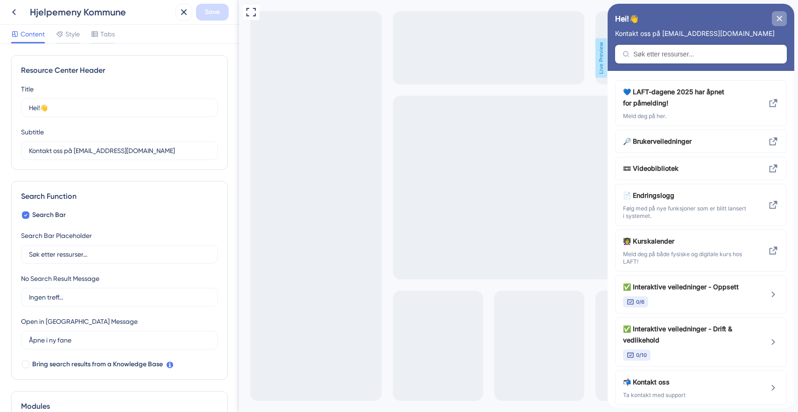
click at [780, 21] on div "close resource center" at bounding box center [779, 18] width 15 height 15
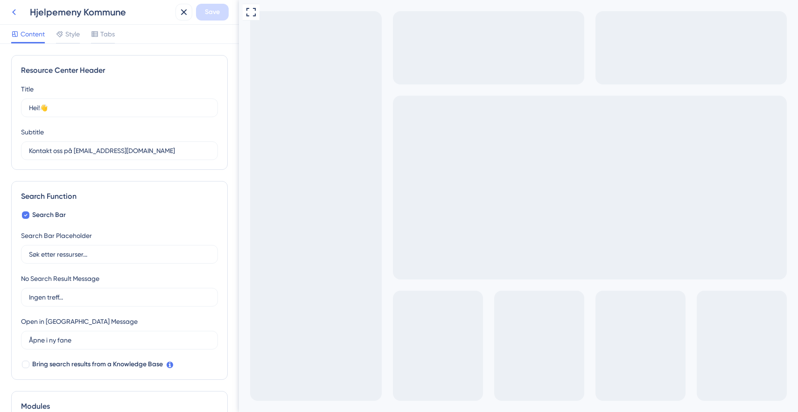
click at [17, 12] on icon at bounding box center [13, 12] width 11 height 11
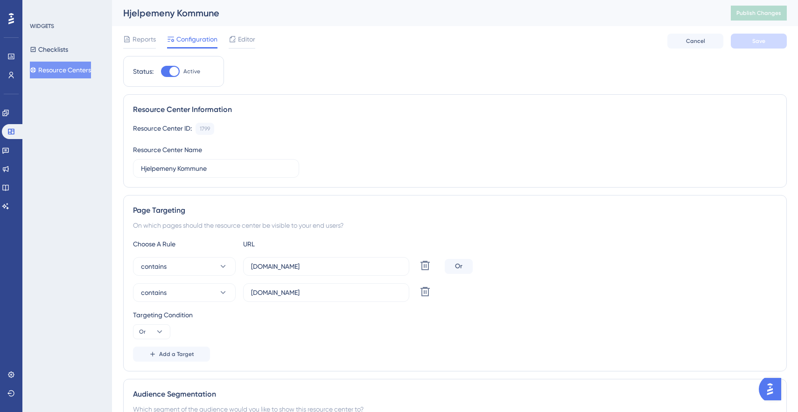
click at [60, 65] on button "Resource Centers" at bounding box center [60, 70] width 61 height 17
